Goal: Task Accomplishment & Management: Complete application form

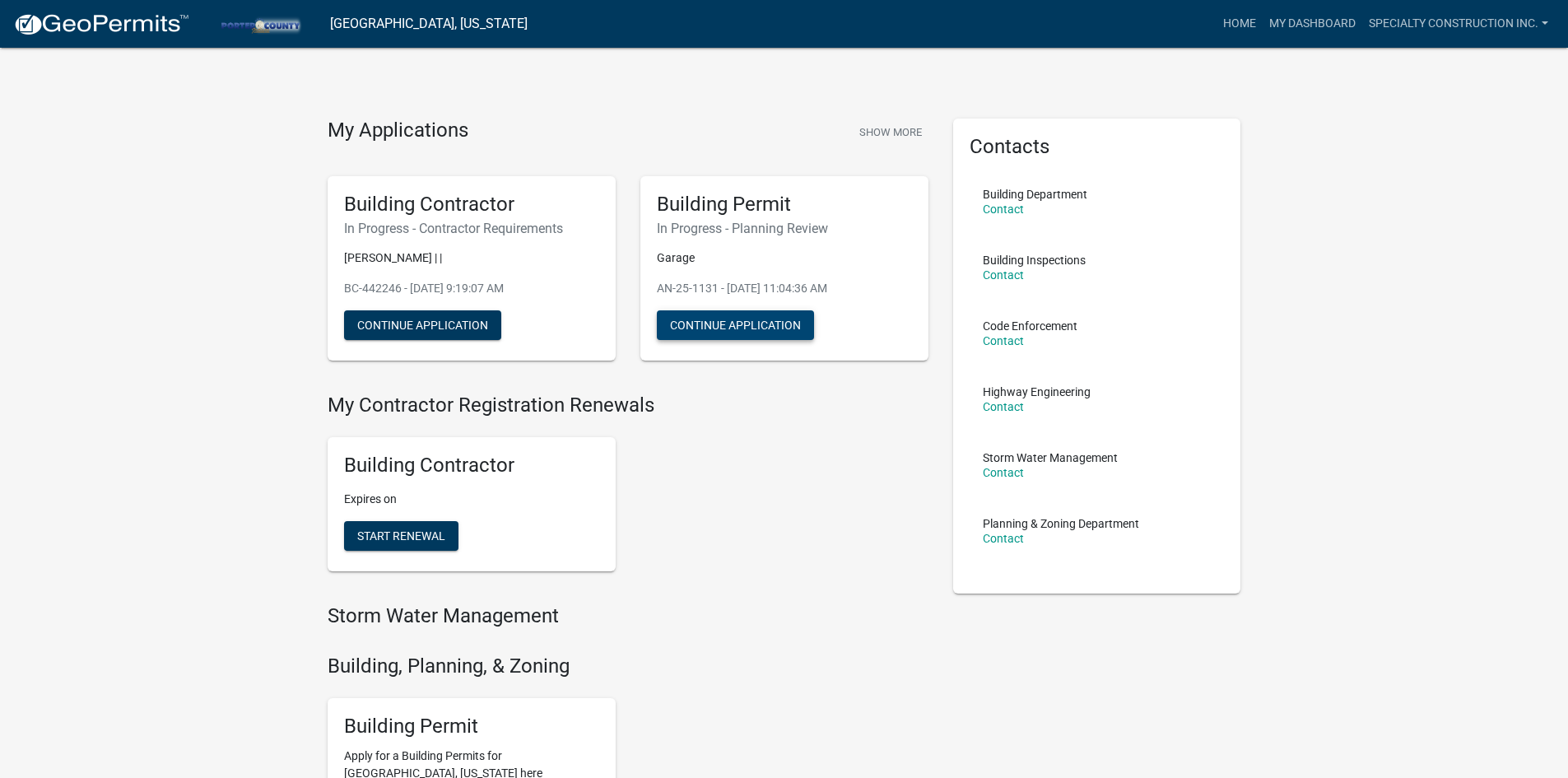
click at [721, 337] on button "Continue Application" at bounding box center [735, 324] width 157 height 29
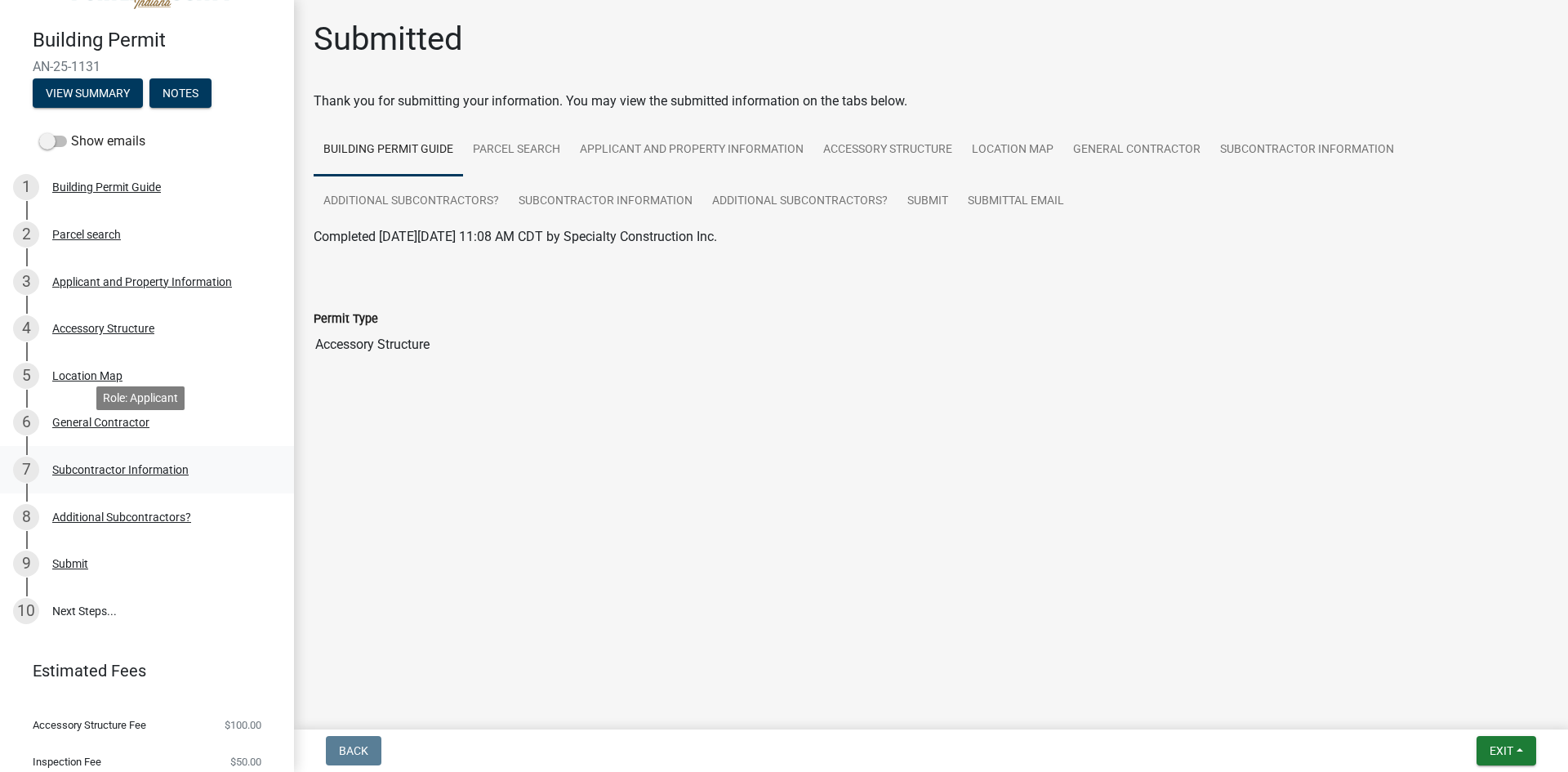
scroll to position [100, 0]
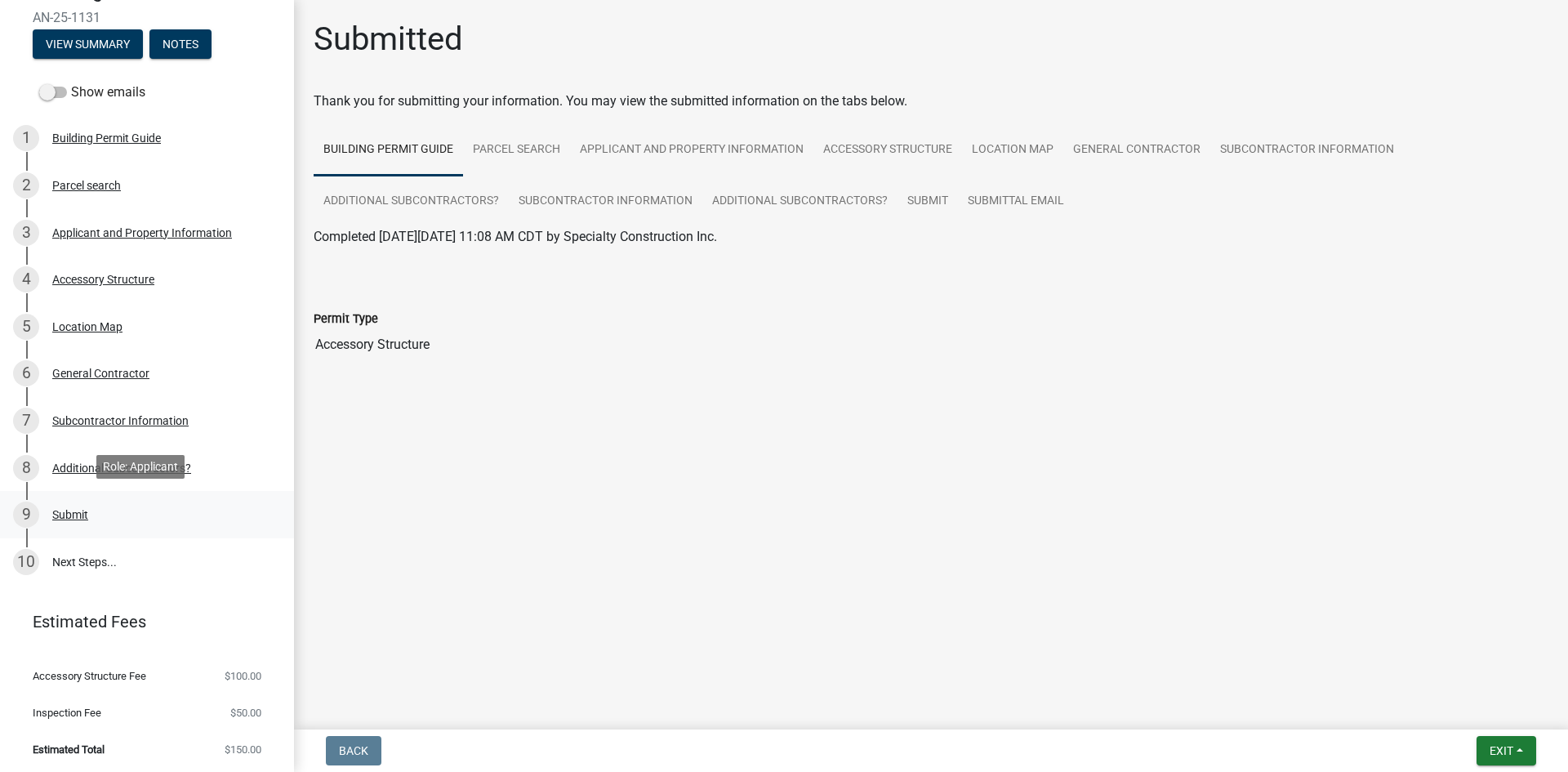
click at [67, 519] on div "9 Submit" at bounding box center [141, 514] width 255 height 26
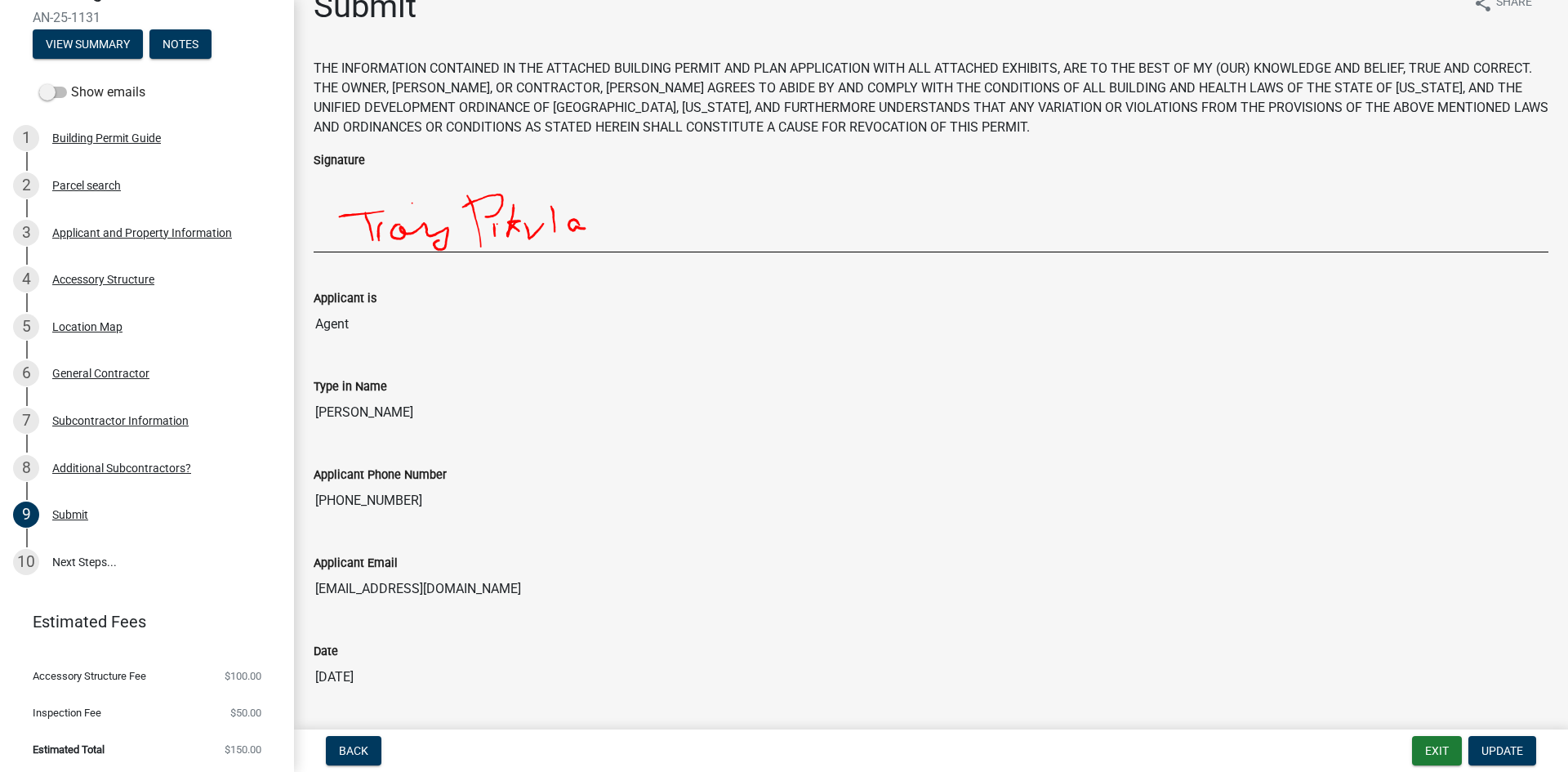
scroll to position [0, 0]
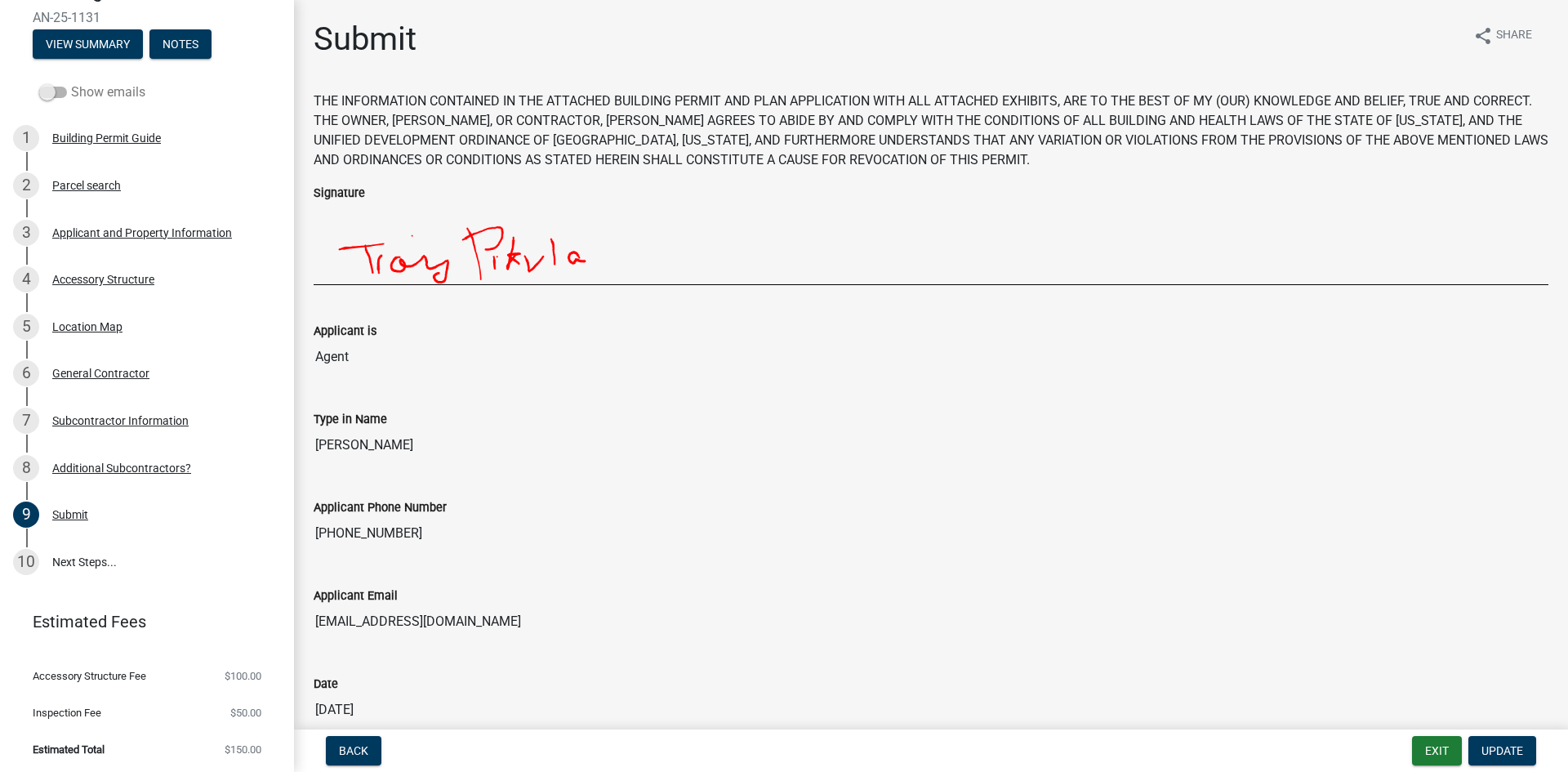
click at [58, 91] on span at bounding box center [53, 92] width 27 height 11
click at [71, 82] on input "Show emails" at bounding box center [71, 82] width 0 height 0
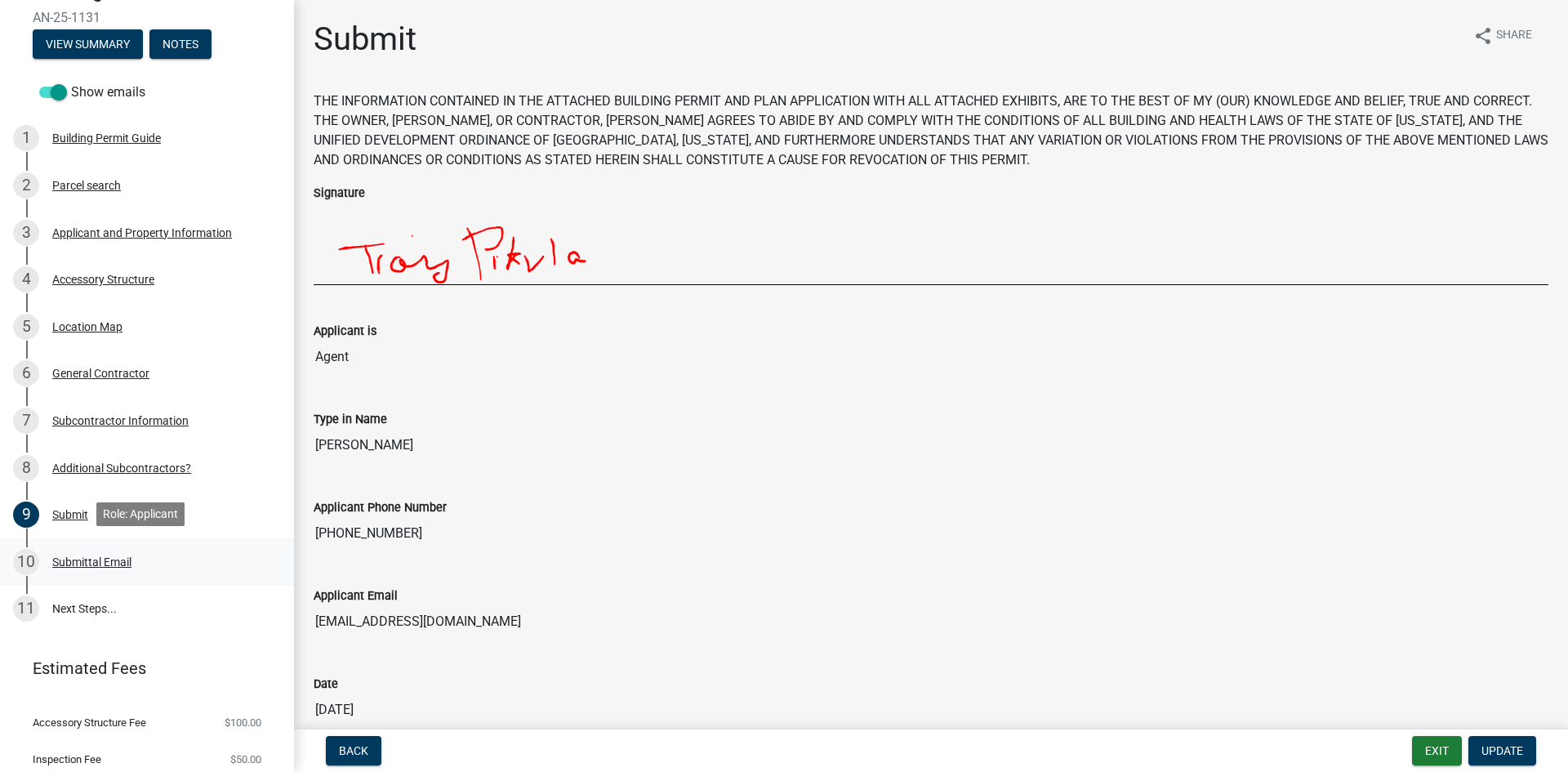
click at [94, 569] on div "10 Submittal Email" at bounding box center [141, 562] width 255 height 26
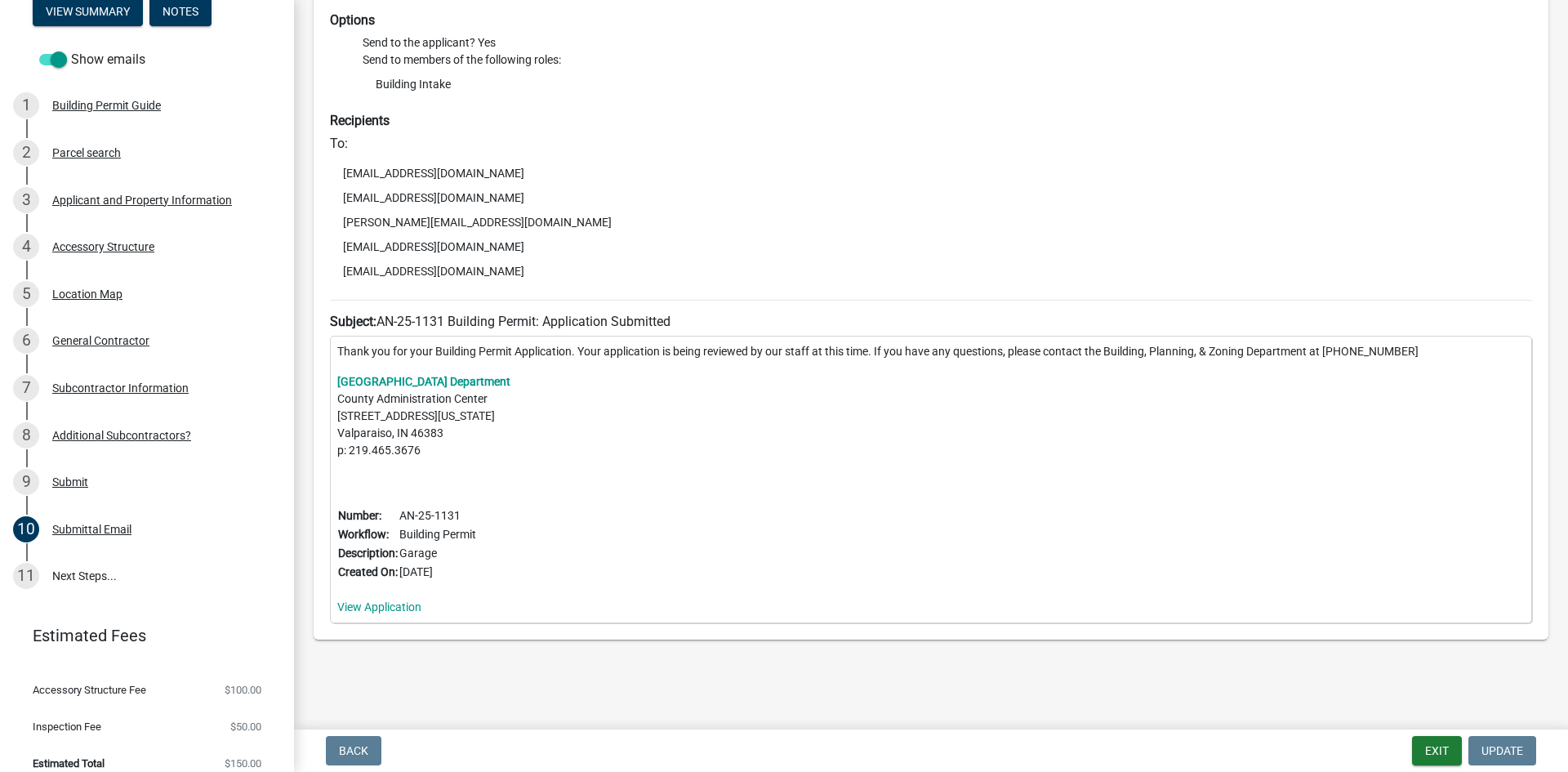
scroll to position [147, 0]
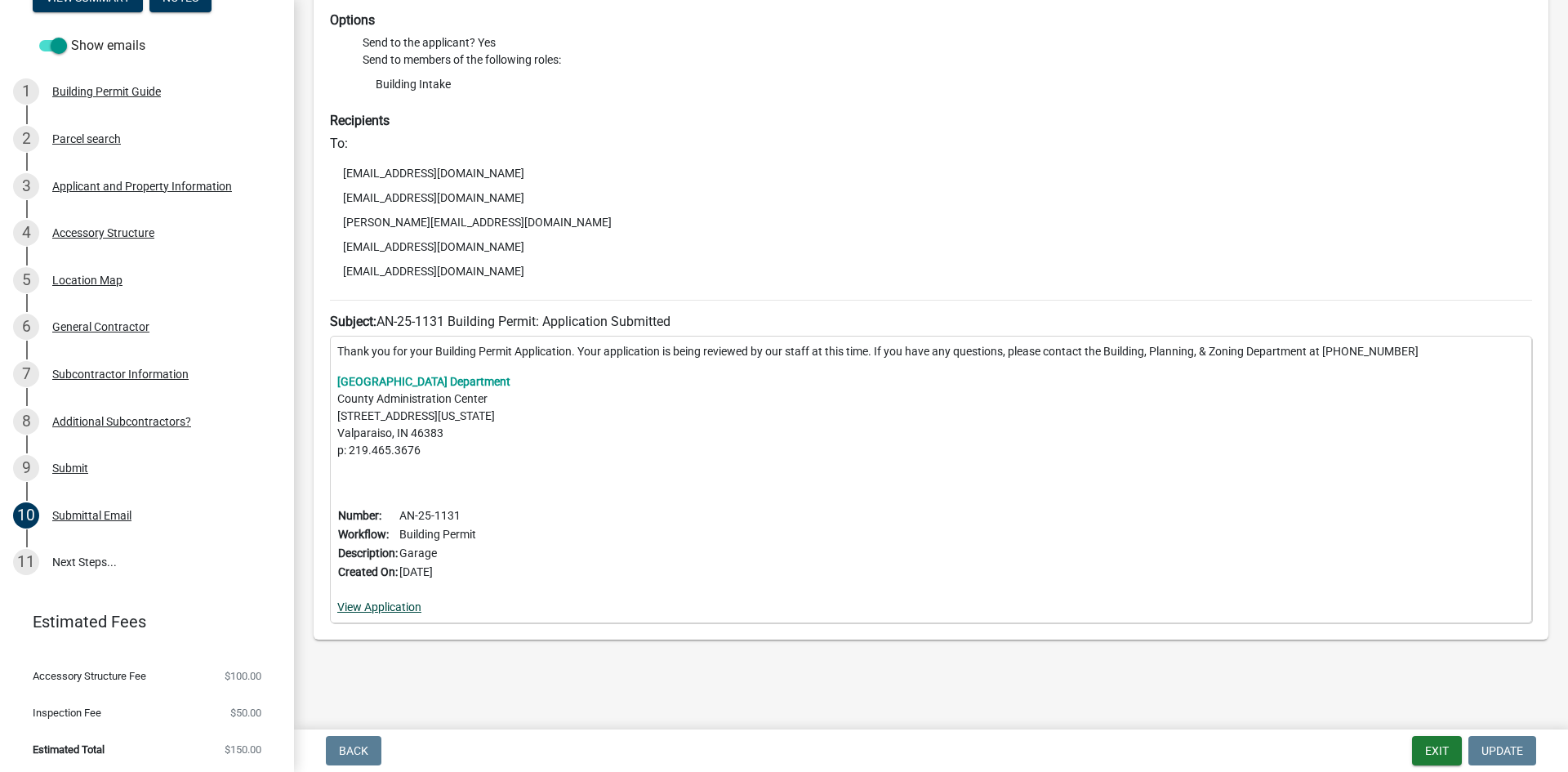
click at [400, 612] on link "View Application" at bounding box center [378, 607] width 84 height 13
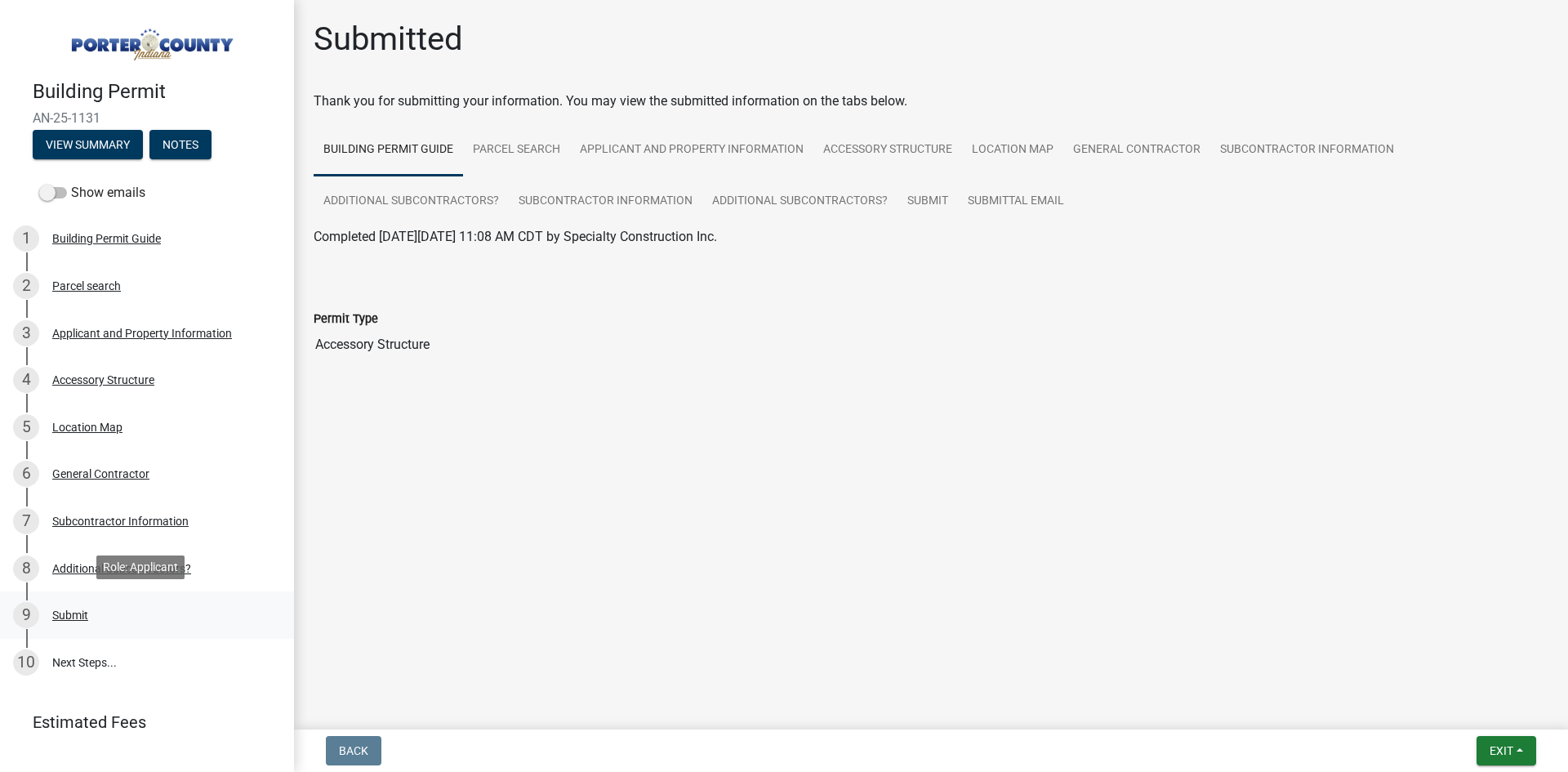
click at [71, 613] on div "Submit" at bounding box center [70, 615] width 36 height 11
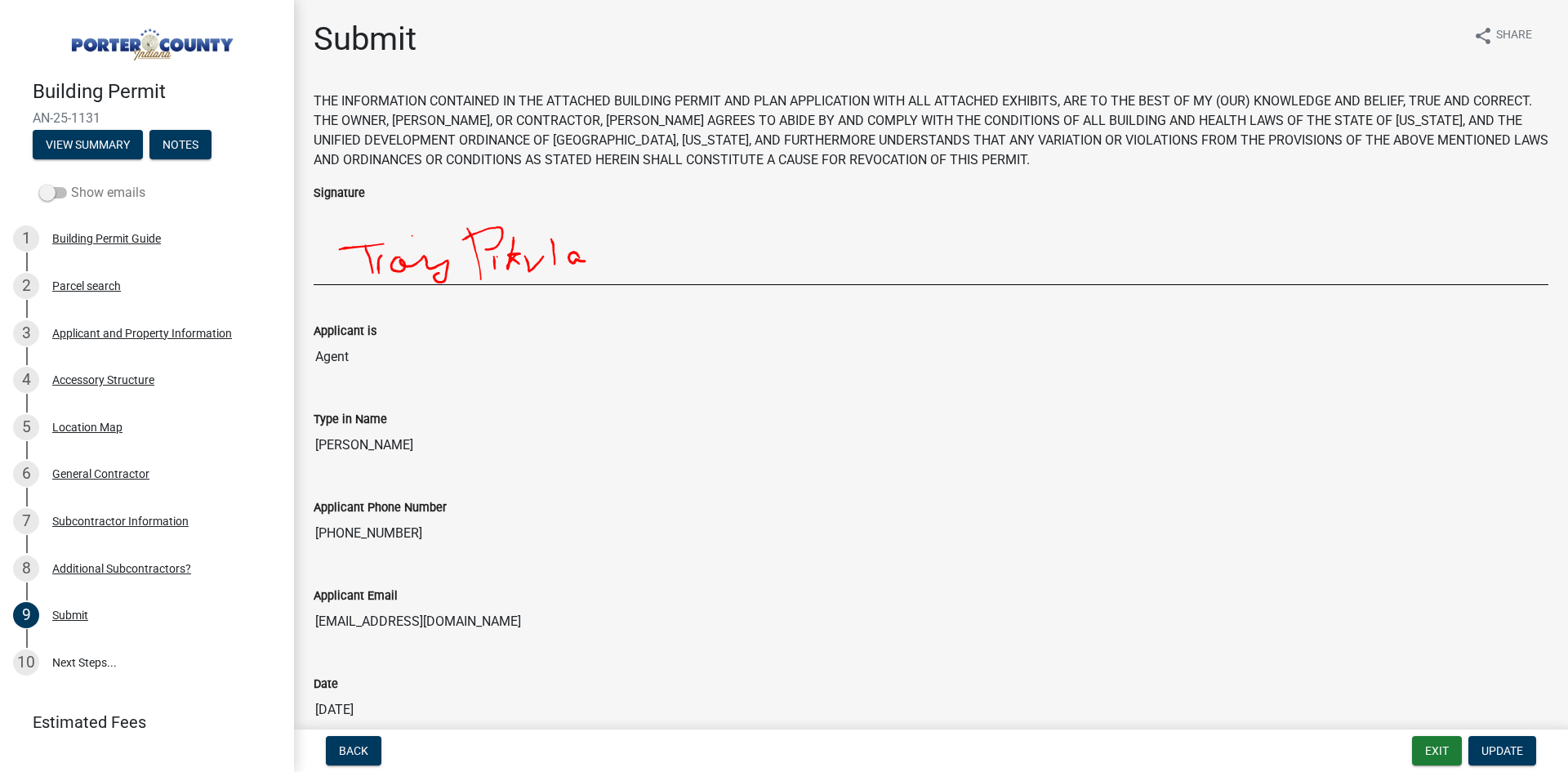
click at [65, 193] on span at bounding box center [53, 193] width 27 height 11
click at [71, 183] on input "Show emails" at bounding box center [71, 183] width 0 height 0
click at [82, 661] on div "Submittal Email" at bounding box center [92, 663] width 79 height 11
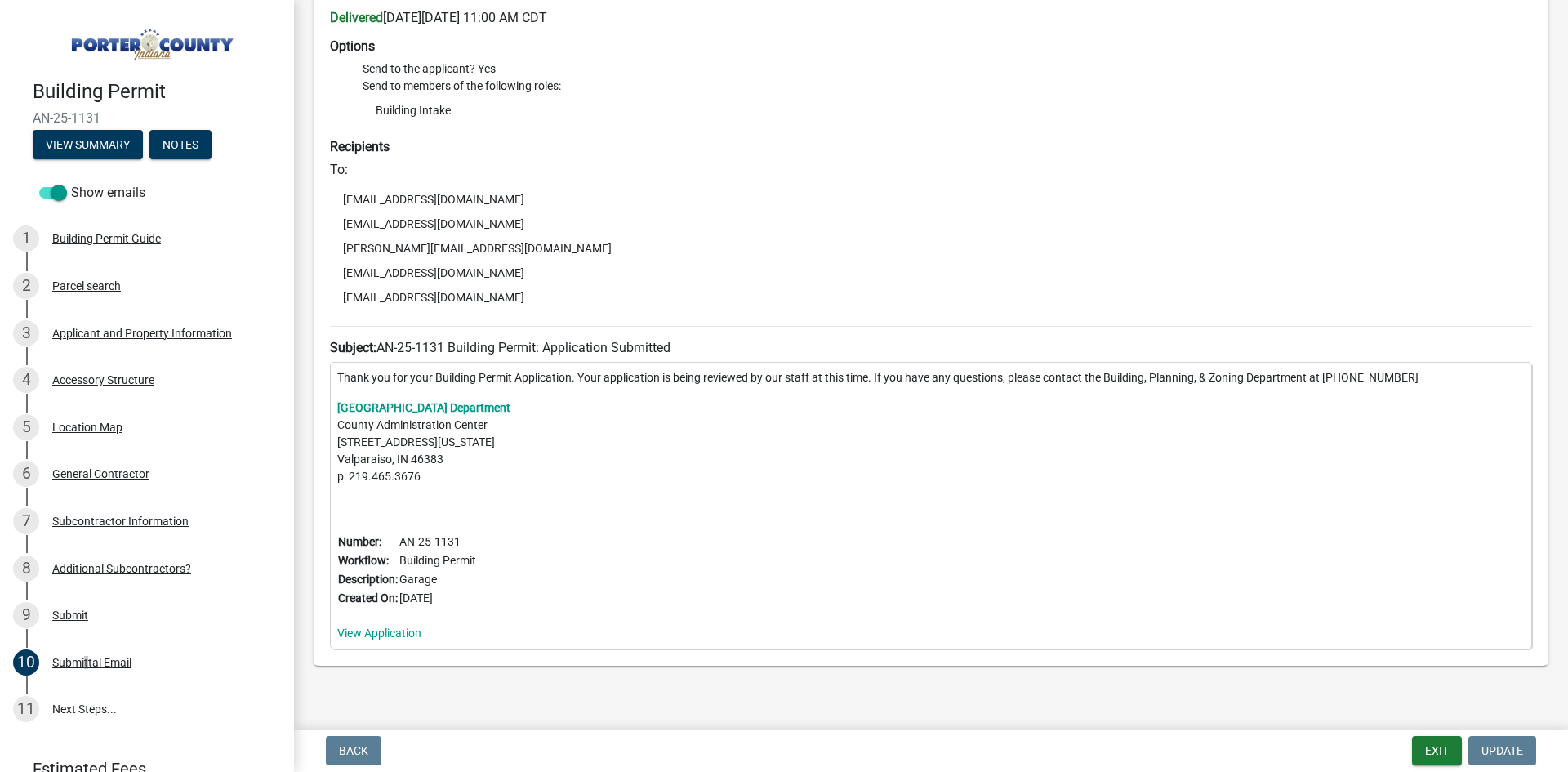
scroll to position [147, 0]
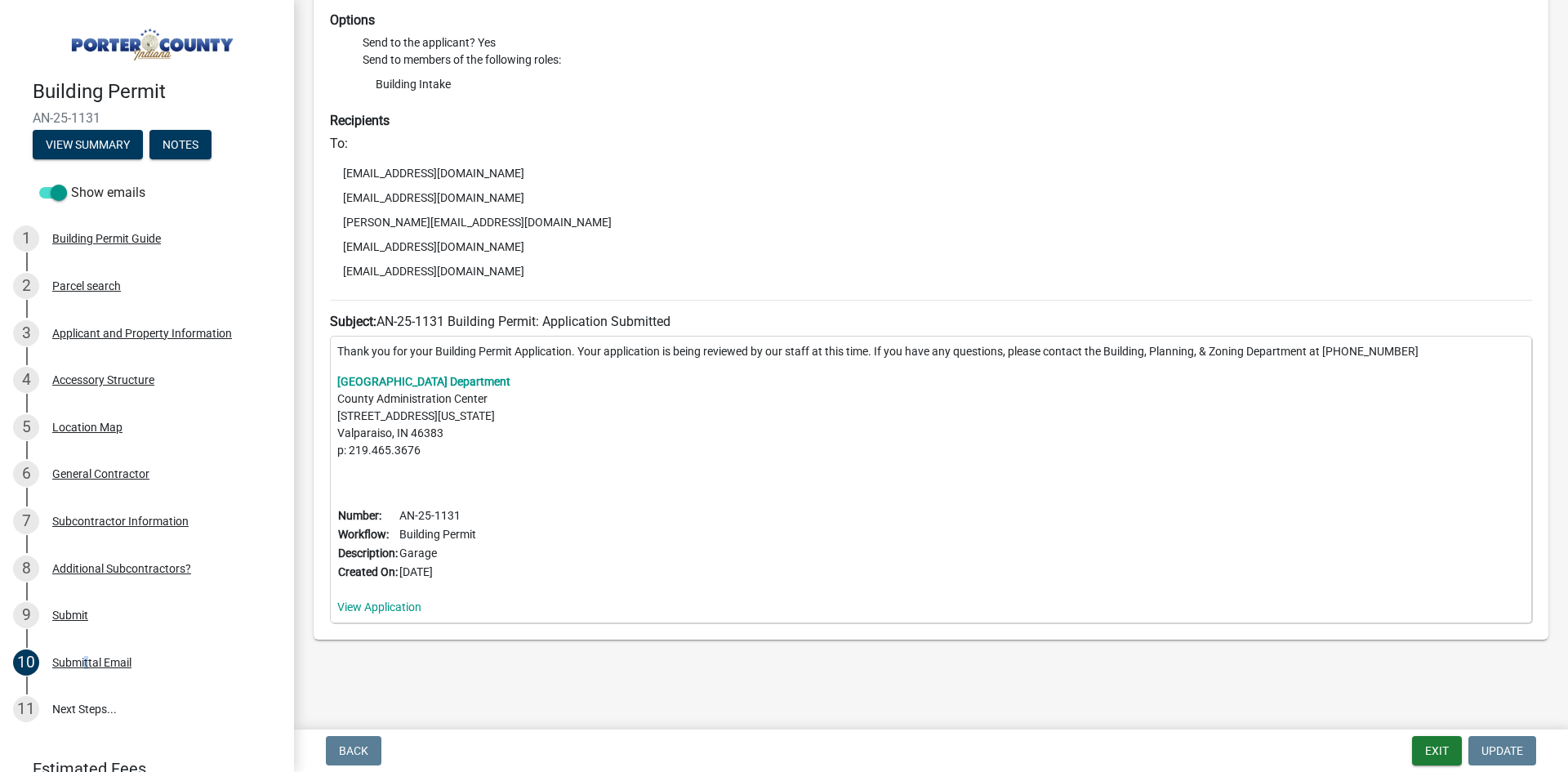
click at [477, 476] on div "Thank you for your Building Permit Application. Your application is being revie…" at bounding box center [931, 479] width 1202 height 288
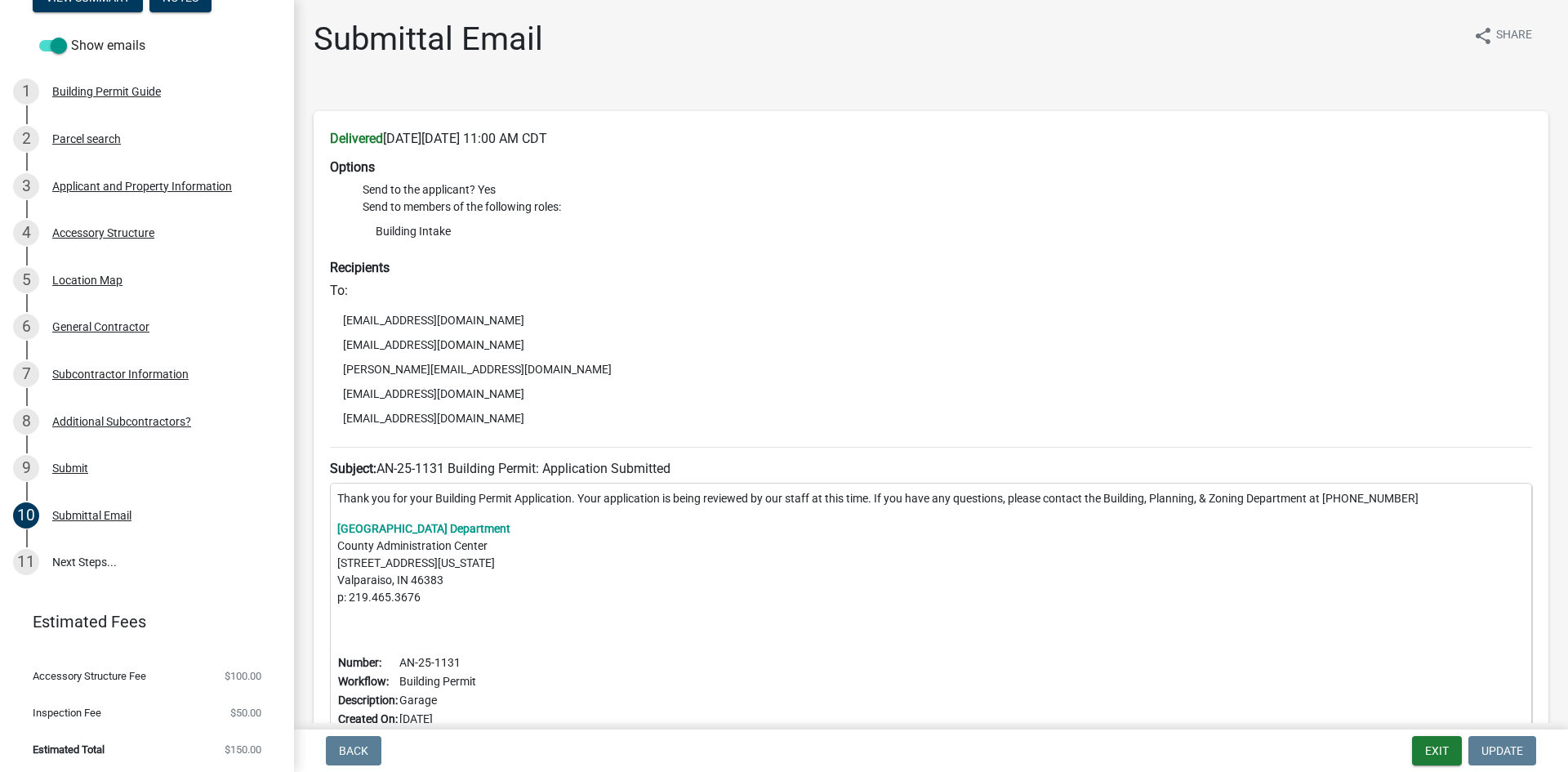
click at [100, 646] on header "Estimated Fees" at bounding box center [147, 621] width 294 height 59
click at [117, 736] on li "Estimated Total $150.00" at bounding box center [147, 749] width 294 height 37
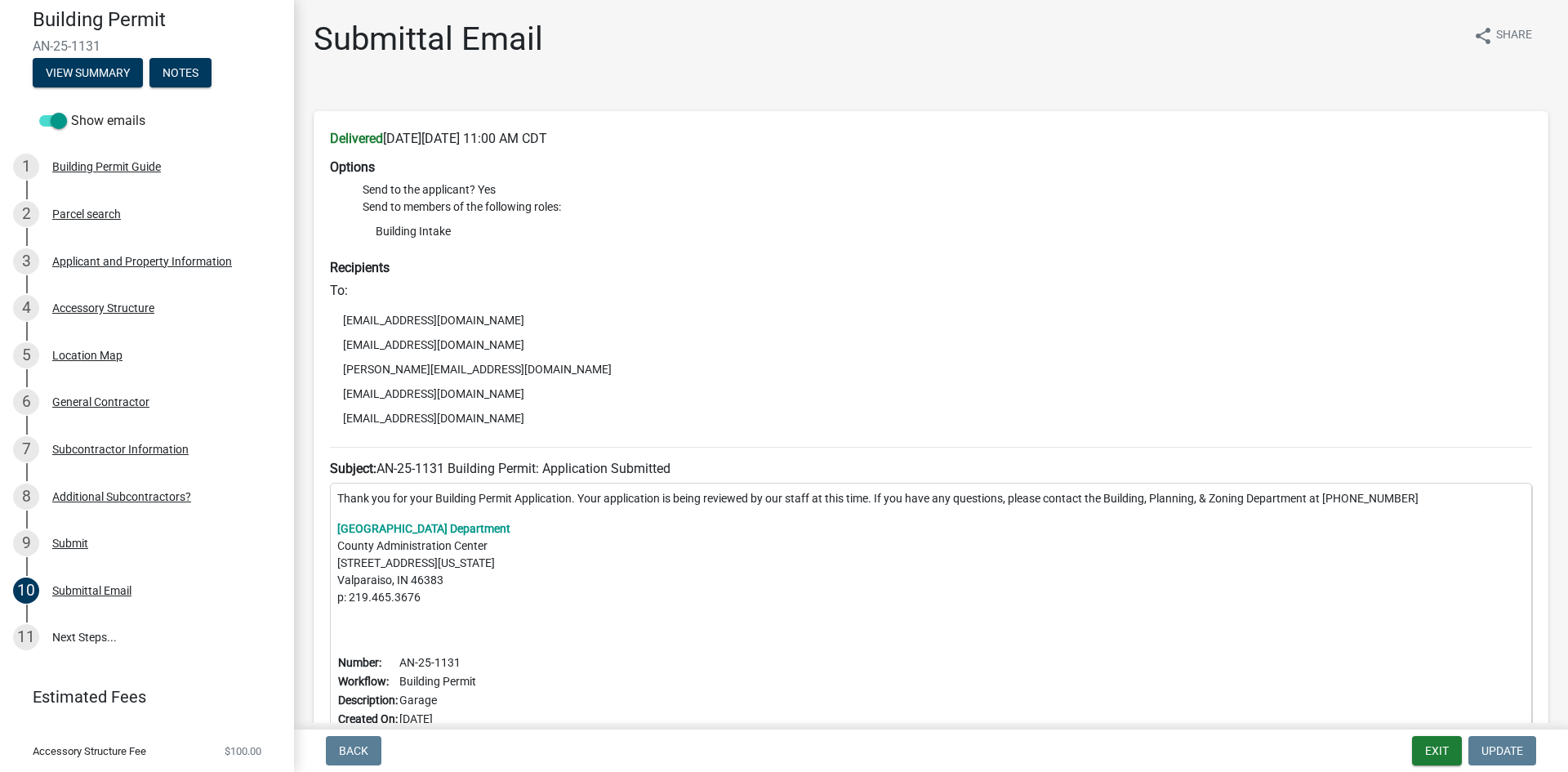
scroll to position [0, 0]
